Goal: Use online tool/utility: Utilize a website feature to perform a specific function

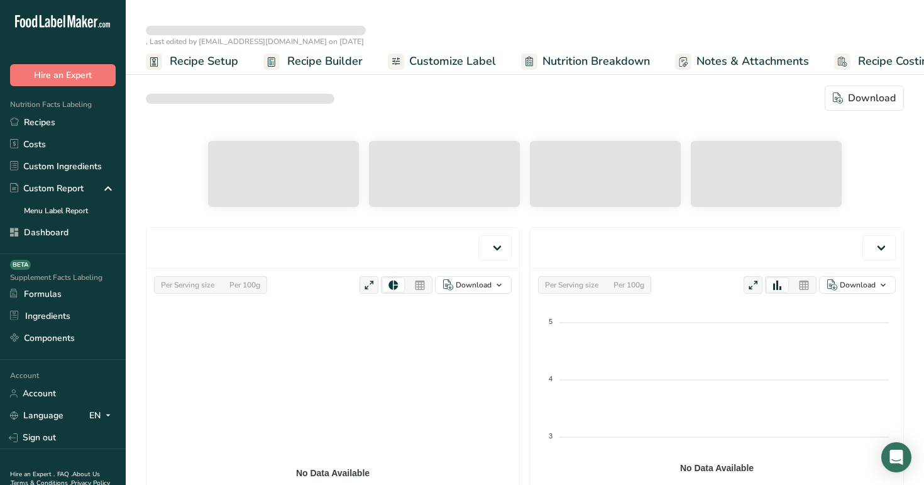
select select "Calories"
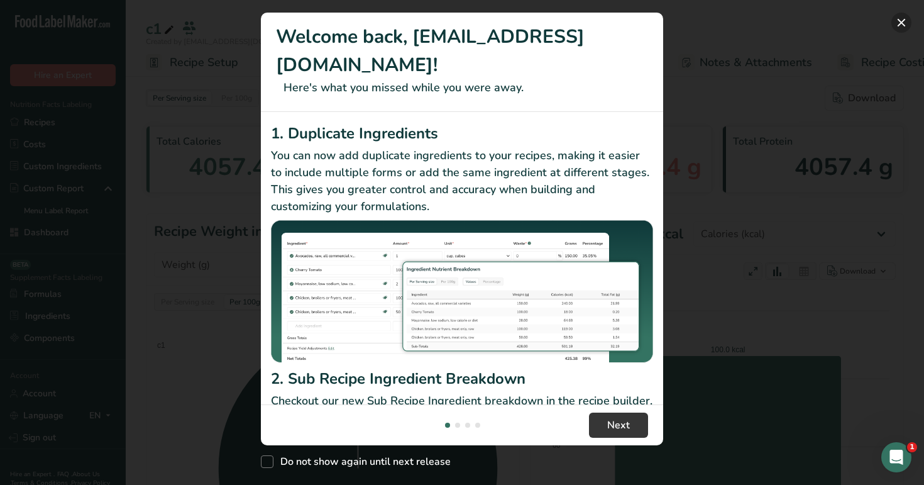
click at [896, 17] on button "New Features" at bounding box center [902, 23] width 20 height 20
